Goal: Task Accomplishment & Management: Manage account settings

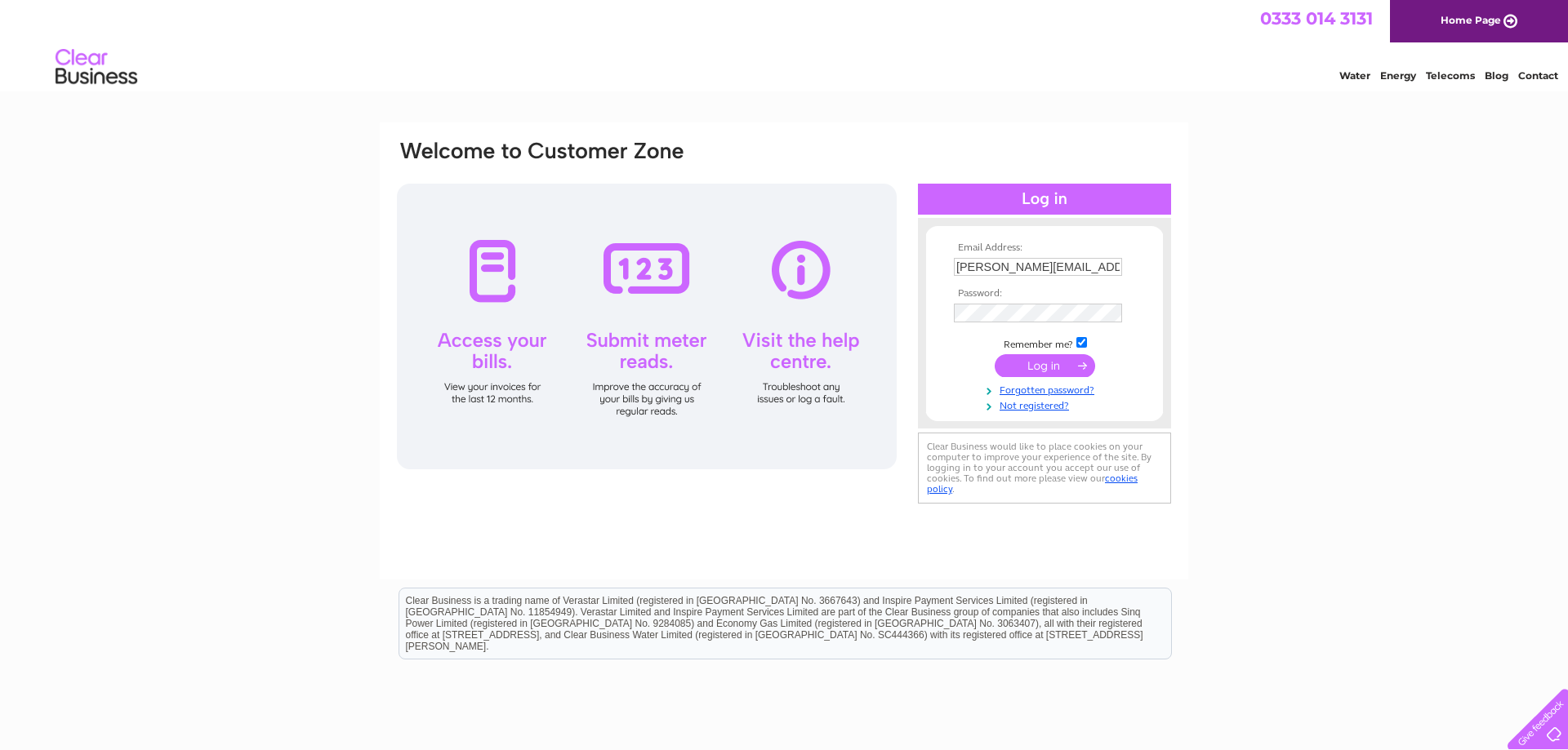
click at [1047, 370] on input "submit" at bounding box center [1045, 366] width 100 height 23
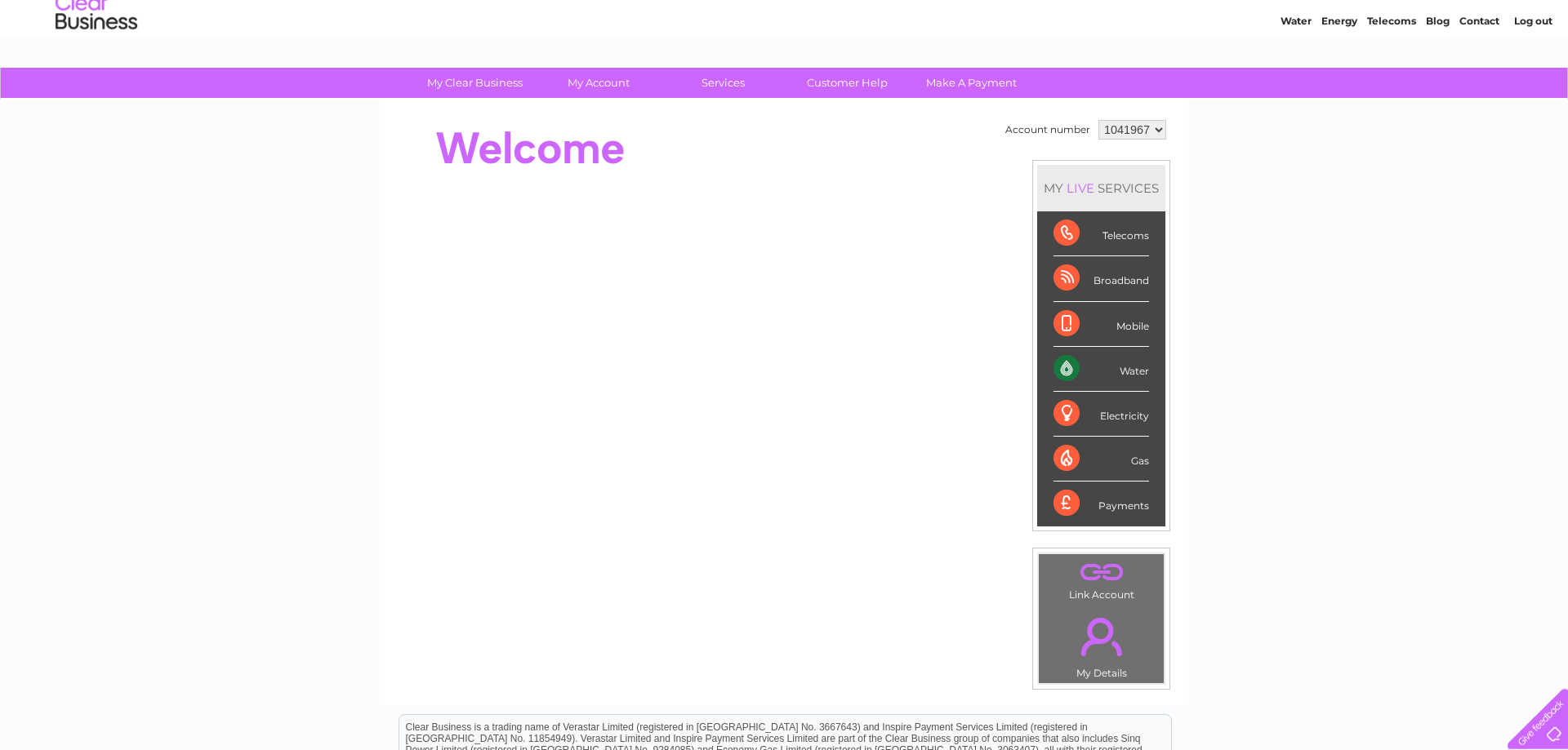
scroll to position [83, 0]
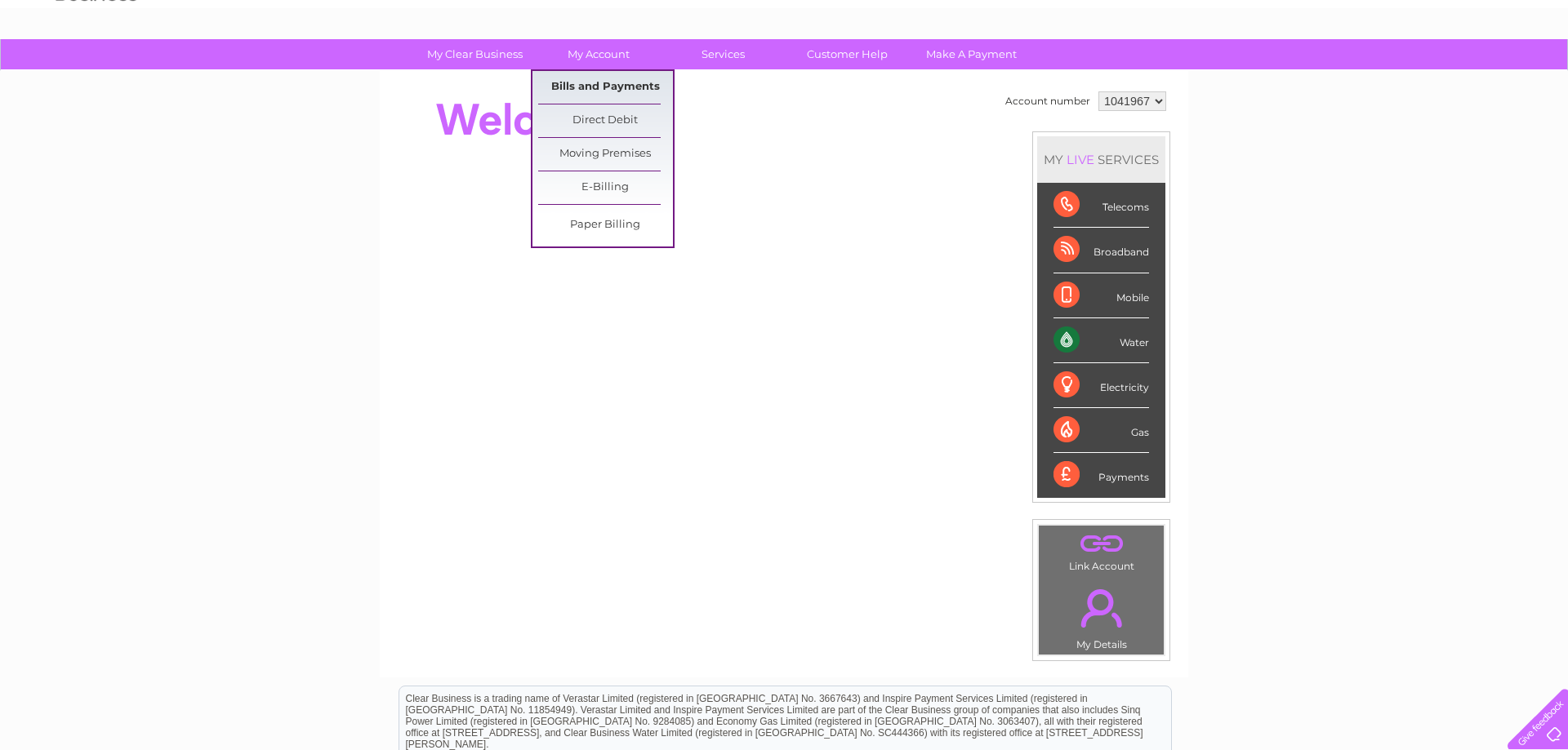
click at [582, 84] on link "Bills and Payments" at bounding box center [605, 87] width 134 height 33
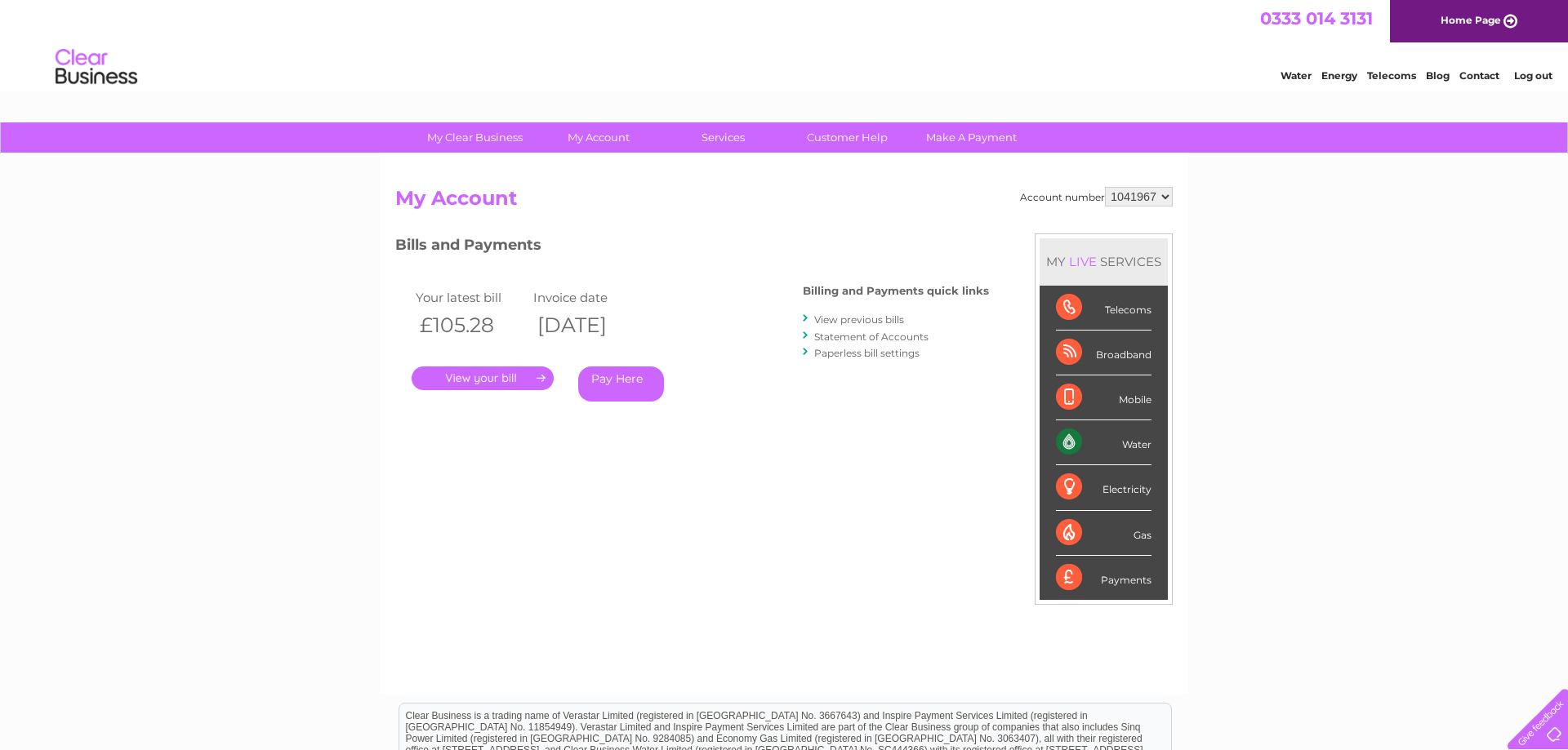
click at [470, 375] on link "." at bounding box center [482, 378] width 142 height 24
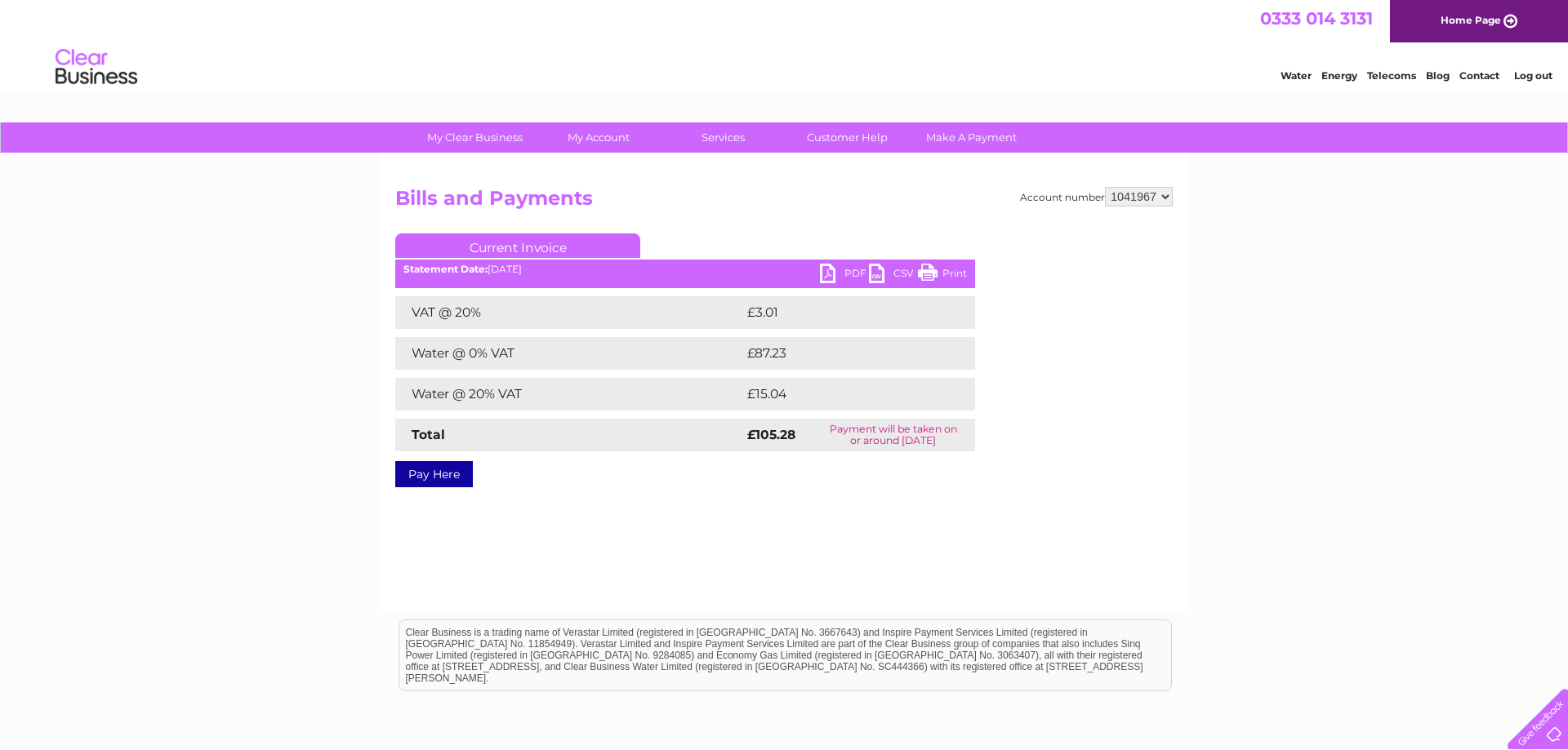
click at [842, 272] on link "PDF" at bounding box center [845, 275] width 49 height 24
